Goal: Task Accomplishment & Management: Use online tool/utility

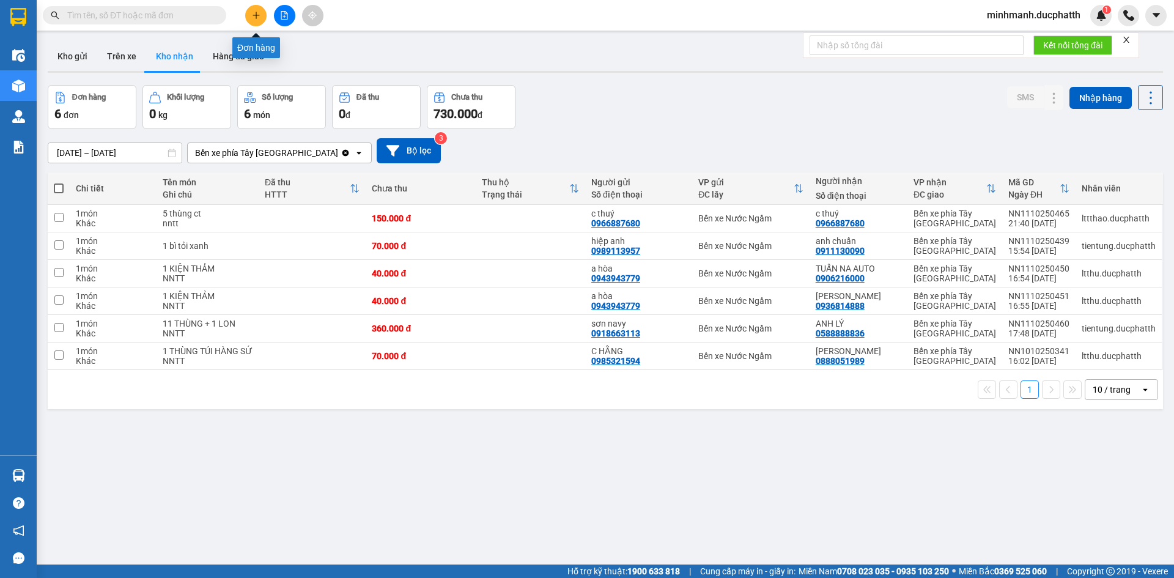
click at [278, 18] on button at bounding box center [284, 15] width 21 height 21
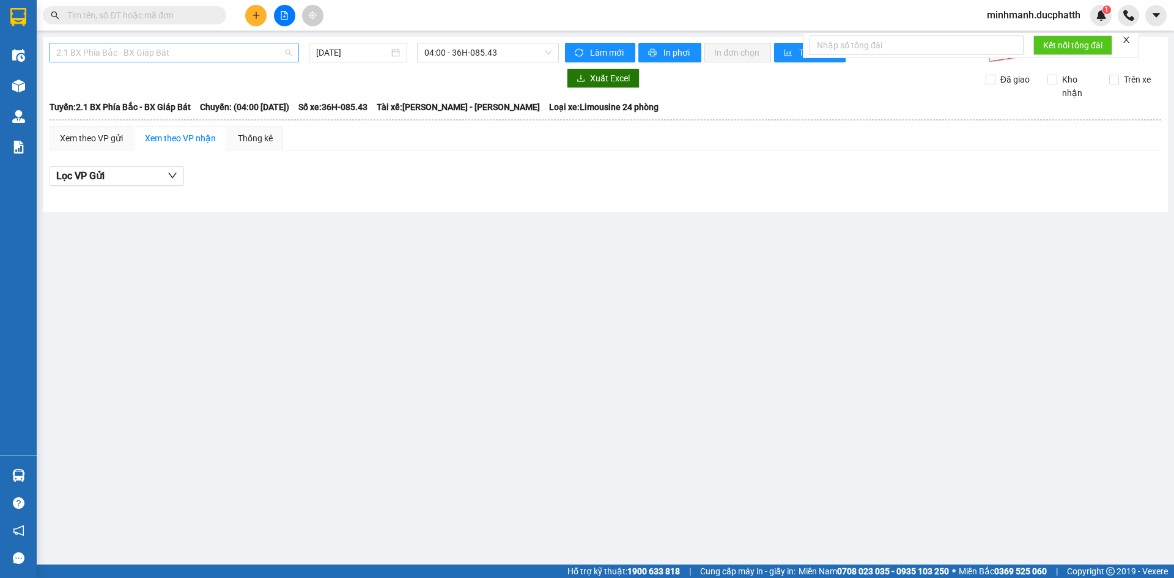
click at [213, 52] on span "2.1 BX Phía Bắc - BX Giáp Bát" at bounding box center [173, 52] width 235 height 18
drag, startPoint x: 438, startPoint y: 248, endPoint x: 465, endPoint y: 101, distance: 149.3
click at [438, 245] on main "2.1 BX Phía Bắc - BX Giáp Bát 12/10/2025 04:00 - 36H-085.43 Làm mới In phơi In …" at bounding box center [587, 282] width 1174 height 564
click at [463, 59] on span "04:00 - 36H-085.43" at bounding box center [487, 52] width 127 height 18
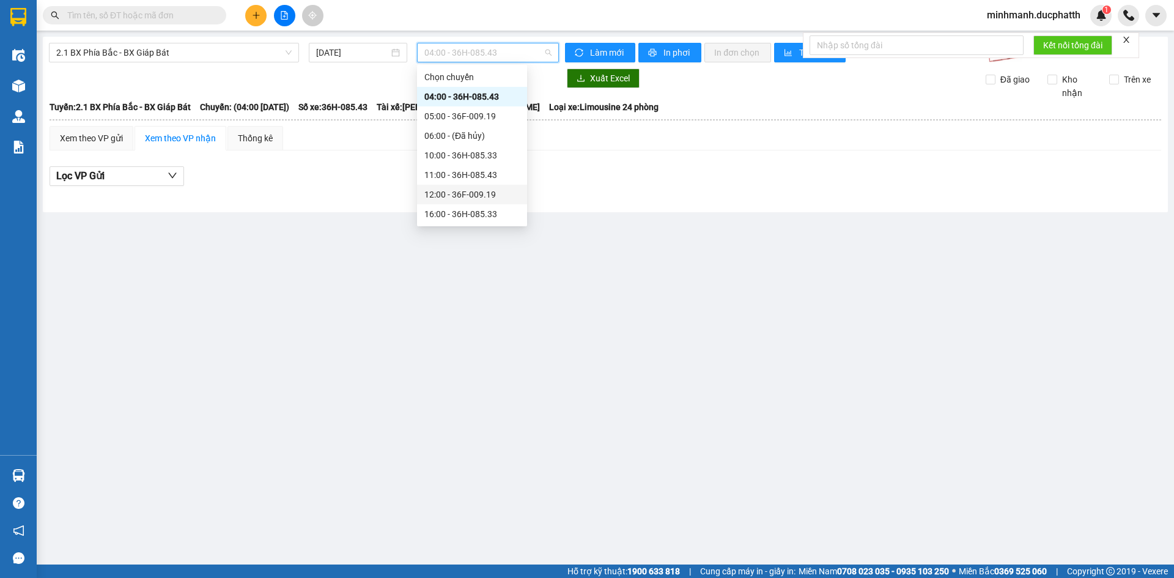
click at [471, 195] on div "12:00 - 36F-009.19" at bounding box center [471, 194] width 95 height 13
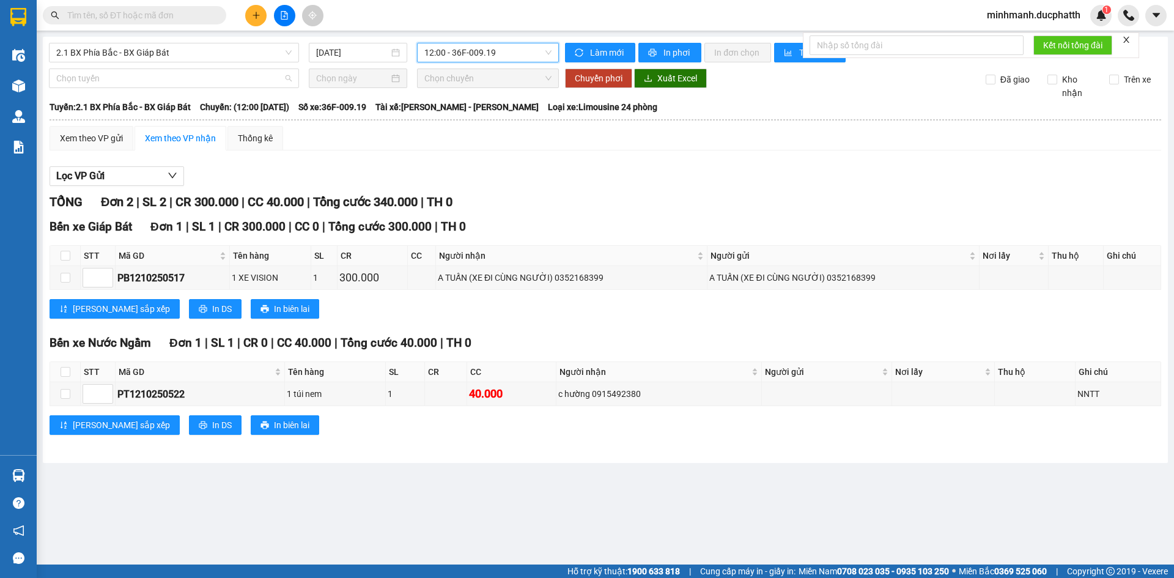
drag, startPoint x: 187, startPoint y: 82, endPoint x: 202, endPoint y: 97, distance: 20.7
click at [186, 83] on span "Chọn tuyến" at bounding box center [173, 78] width 235 height 18
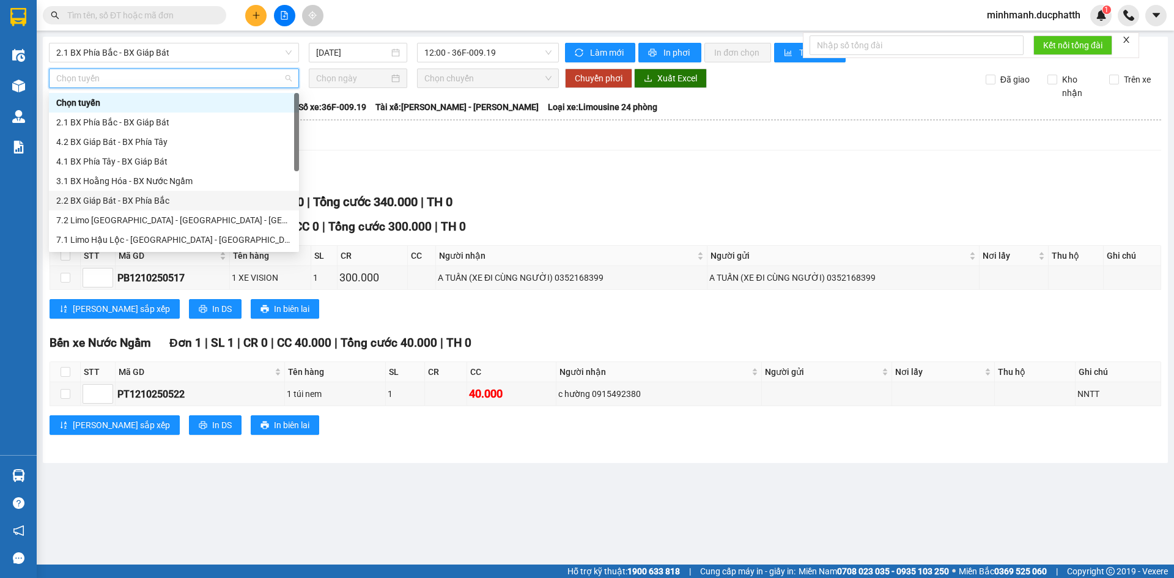
scroll to position [122, 0]
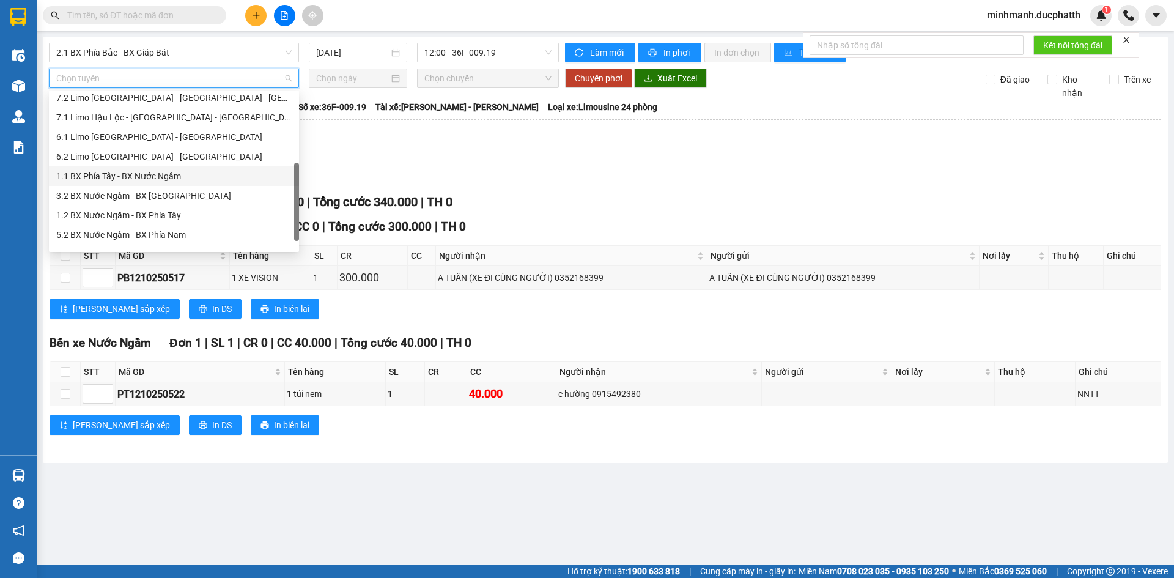
drag, startPoint x: 164, startPoint y: 174, endPoint x: 344, endPoint y: 116, distance: 188.9
click at [165, 174] on div "1.1 BX Phía Tây - BX Nước Ngầm" at bounding box center [173, 175] width 235 height 13
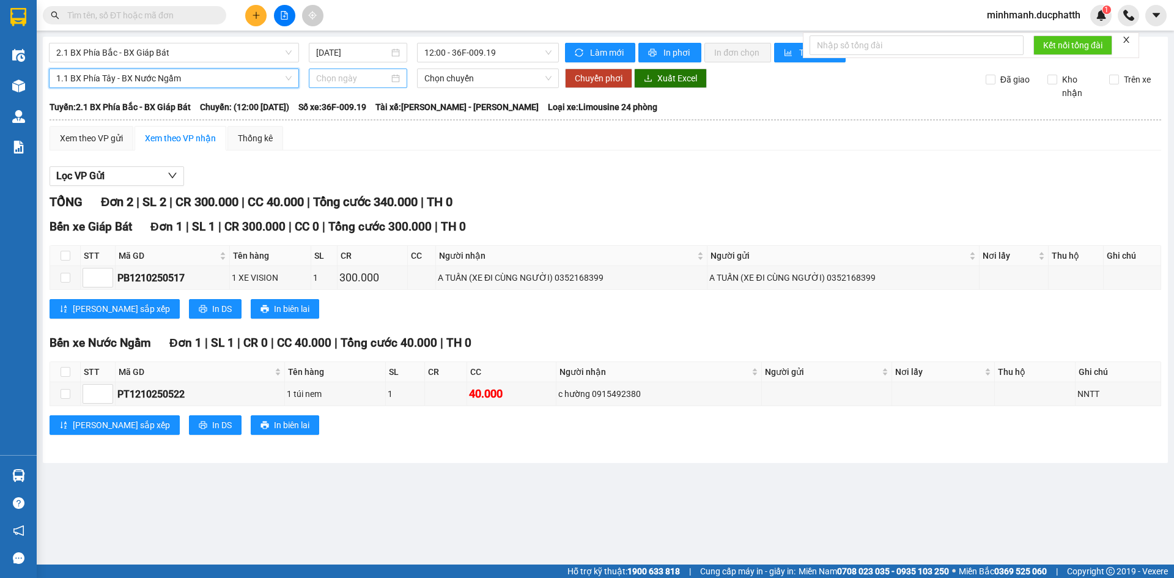
click at [344, 78] on input at bounding box center [352, 78] width 73 height 13
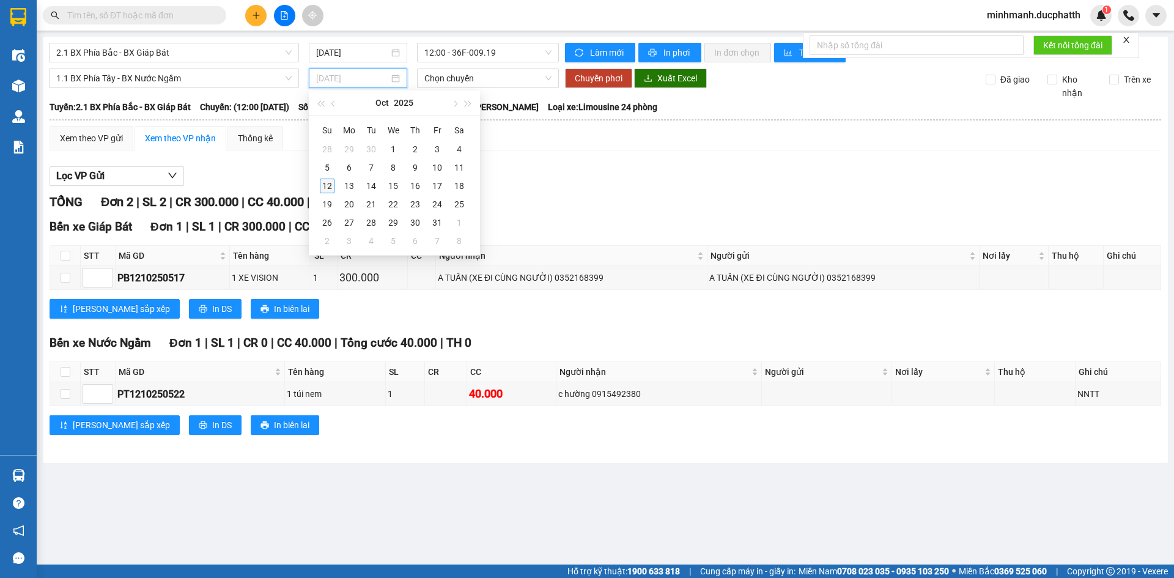
type input "12/10/2025"
drag, startPoint x: 331, startPoint y: 183, endPoint x: 348, endPoint y: 177, distance: 18.8
click at [331, 183] on div "12" at bounding box center [327, 186] width 15 height 15
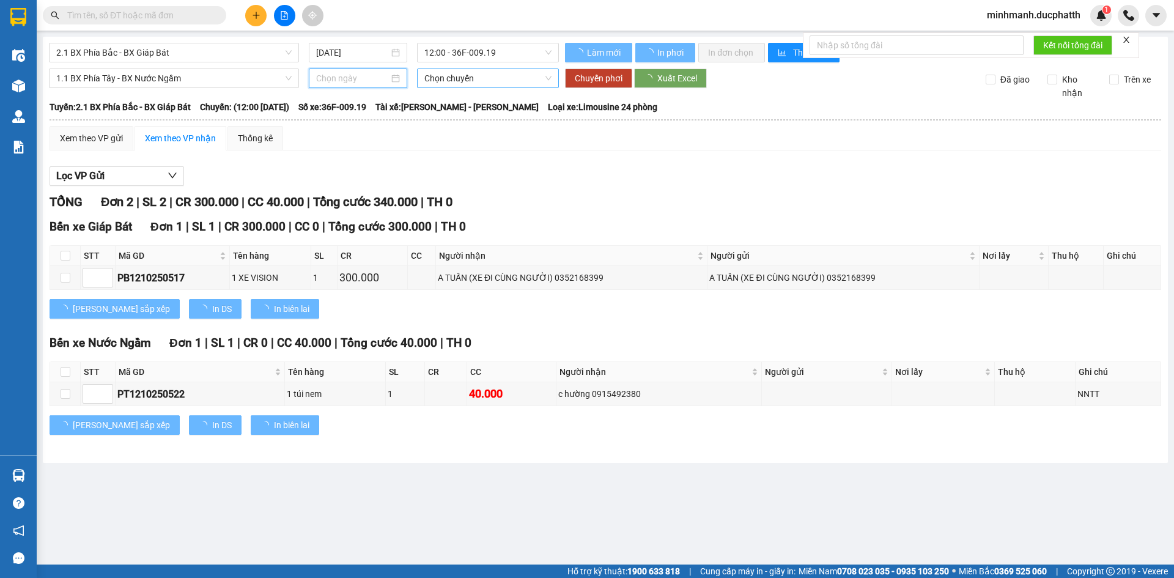
type input "12/10/2025"
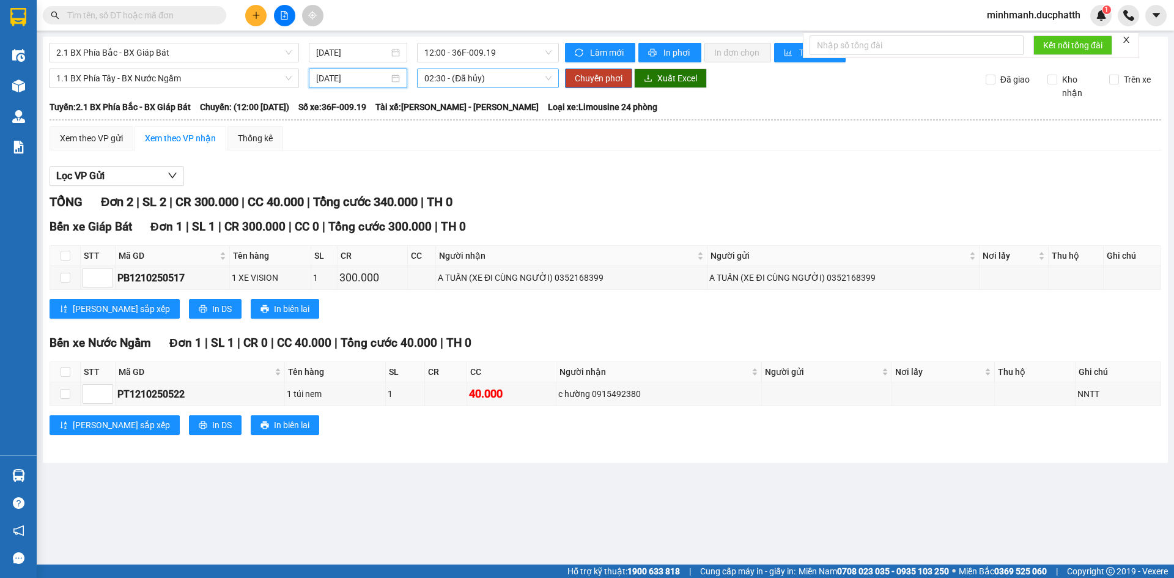
click at [477, 78] on span "02:30 - (Đã hủy)" at bounding box center [487, 78] width 127 height 18
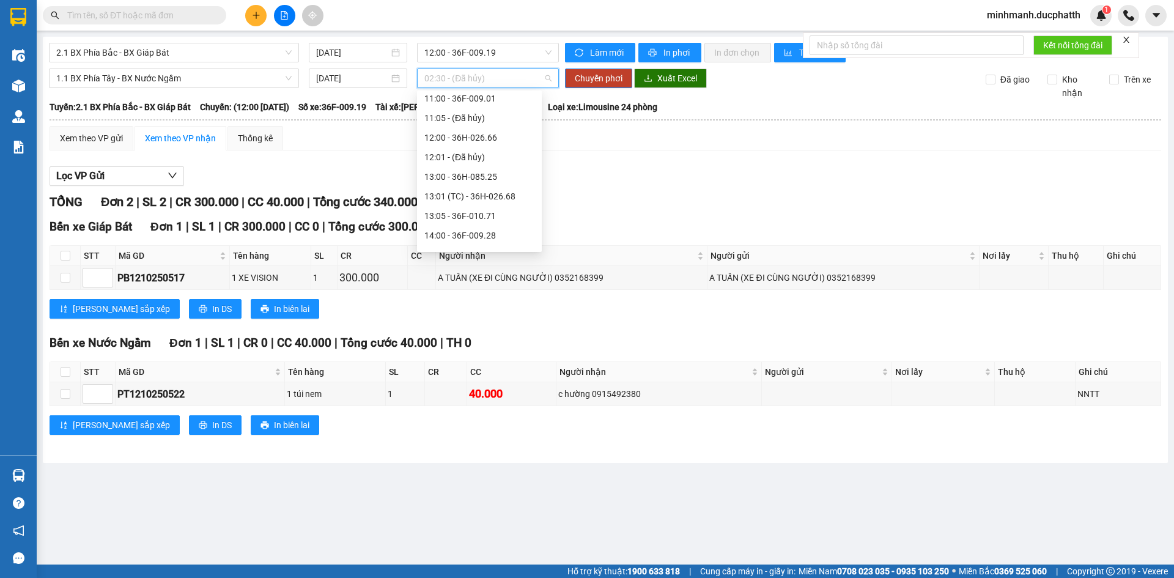
scroll to position [367, 0]
click at [490, 108] on div "12:00 - 36H-026.66" at bounding box center [479, 107] width 110 height 13
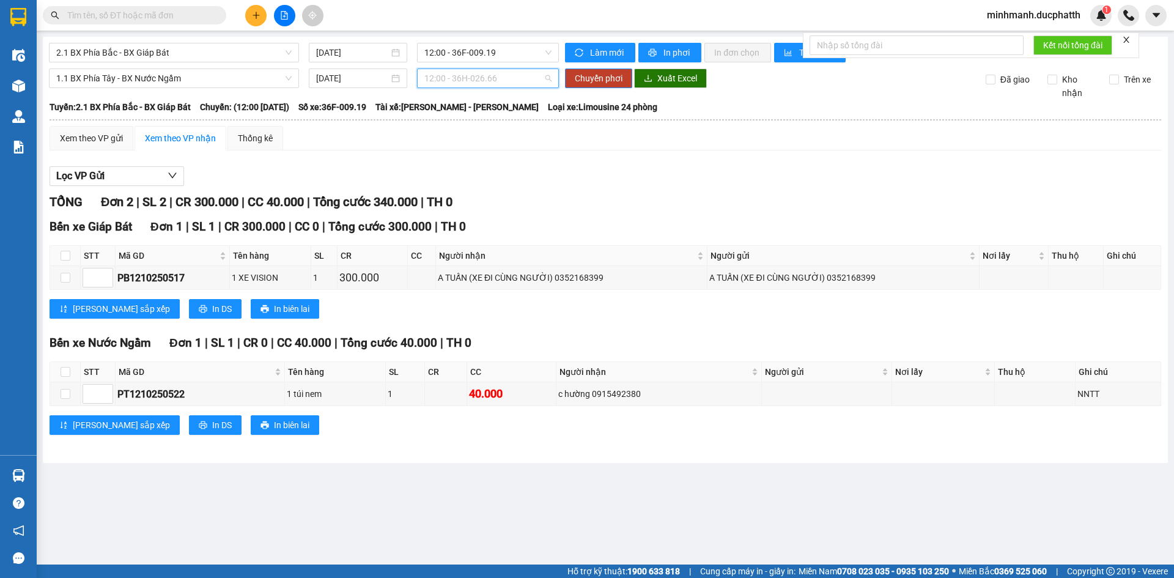
click at [504, 81] on span "12:00 - 36H-026.66" at bounding box center [487, 78] width 127 height 18
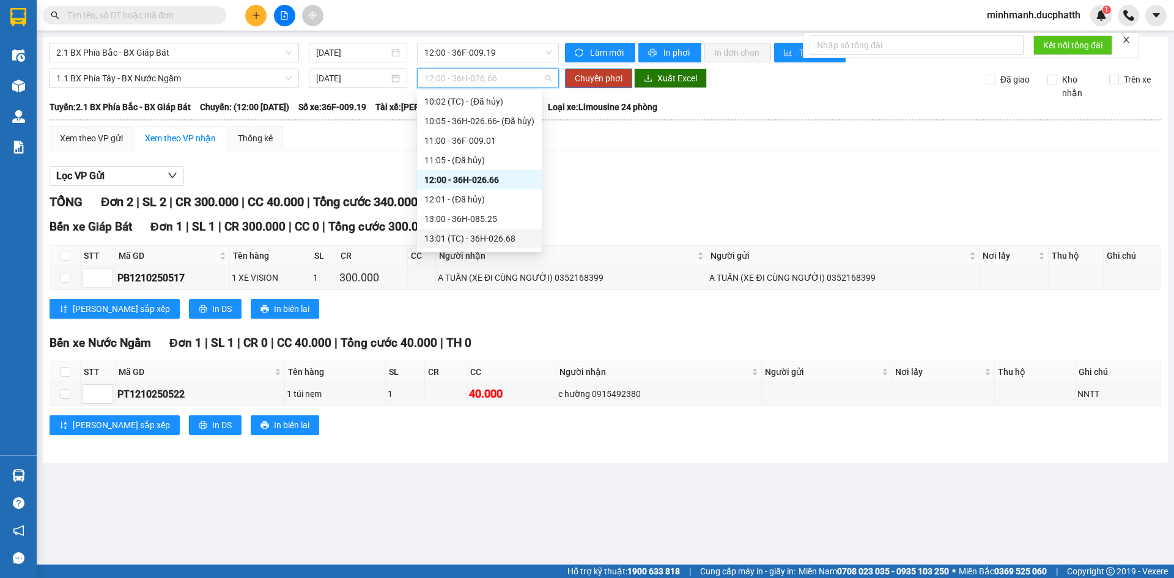
scroll to position [306, 0]
click at [517, 171] on div "12:00 - 36H-026.66" at bounding box center [479, 168] width 110 height 13
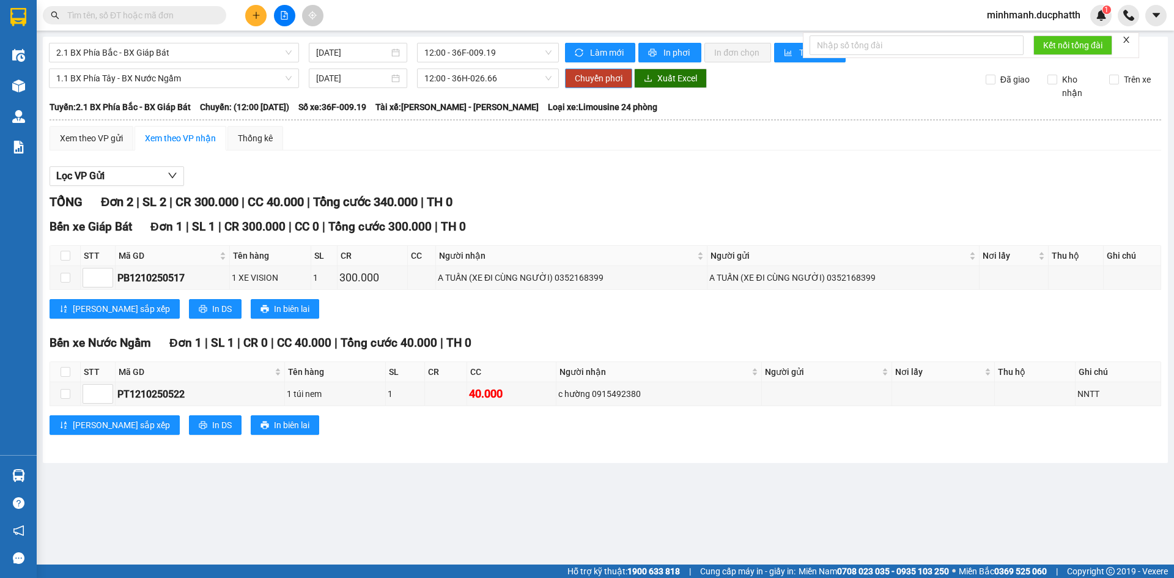
click at [609, 74] on span "Chuyển phơi" at bounding box center [599, 78] width 48 height 13
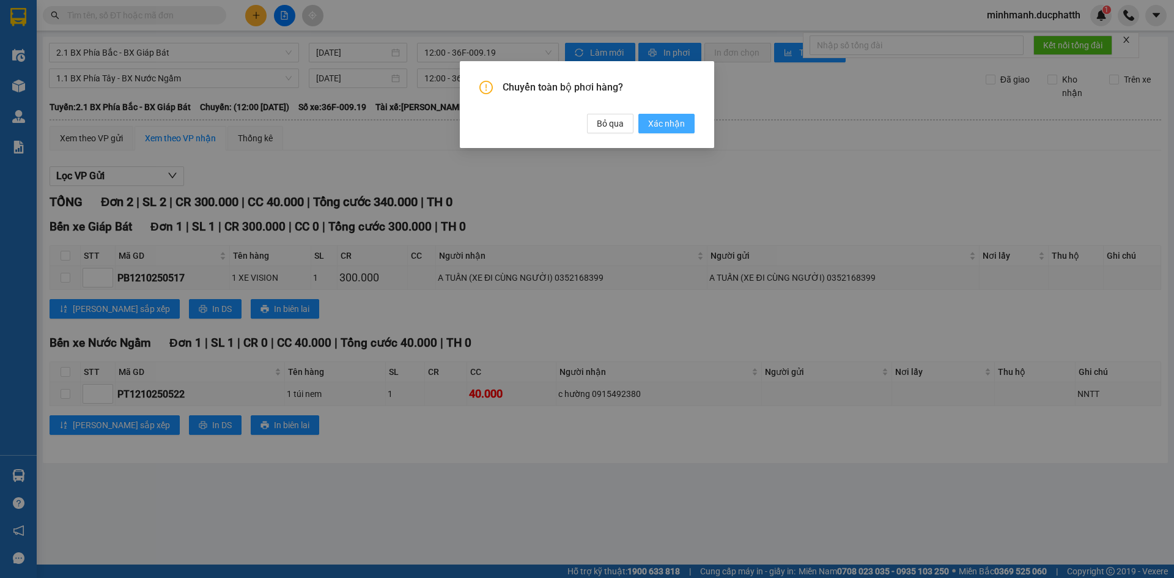
click at [669, 127] on span "Xác nhận" at bounding box center [666, 123] width 37 height 13
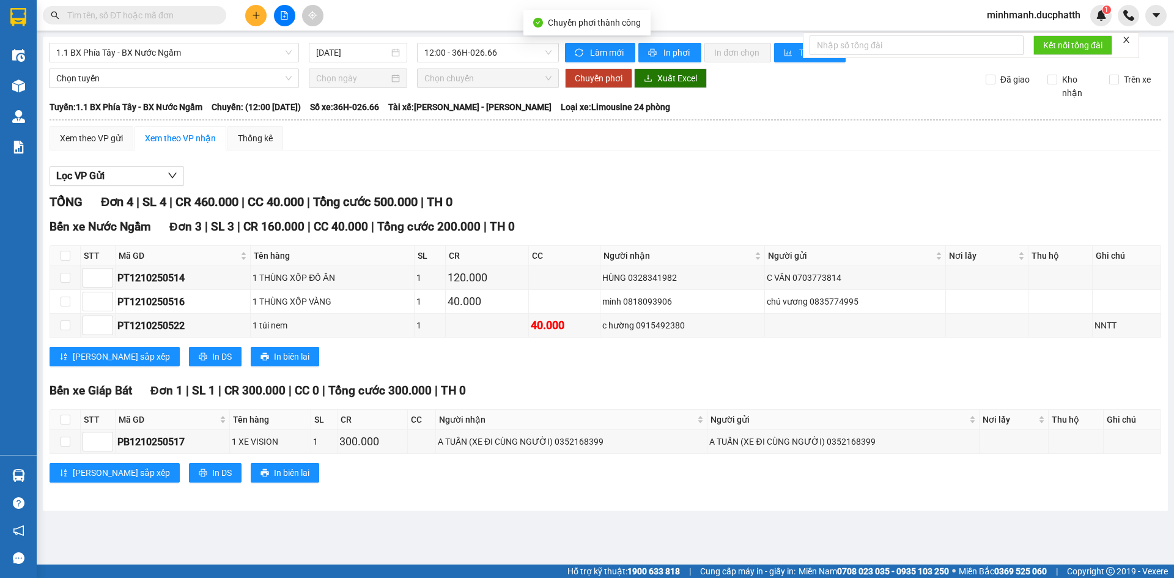
click at [630, 138] on div "Xem theo VP gửi Xem theo VP nhận Thống kê" at bounding box center [605, 138] width 1111 height 24
